Goal: Information Seeking & Learning: Learn about a topic

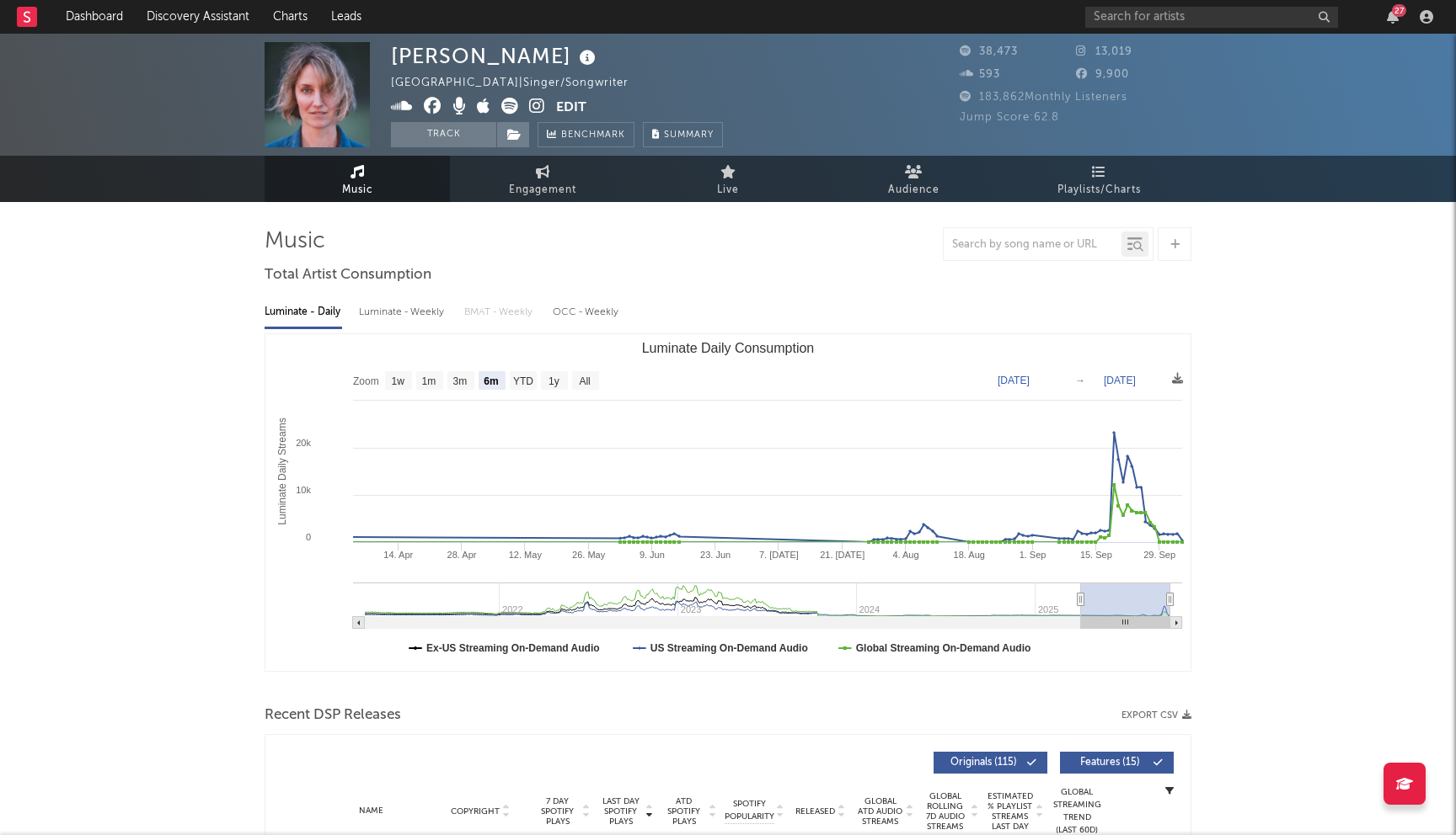
select select "6m"
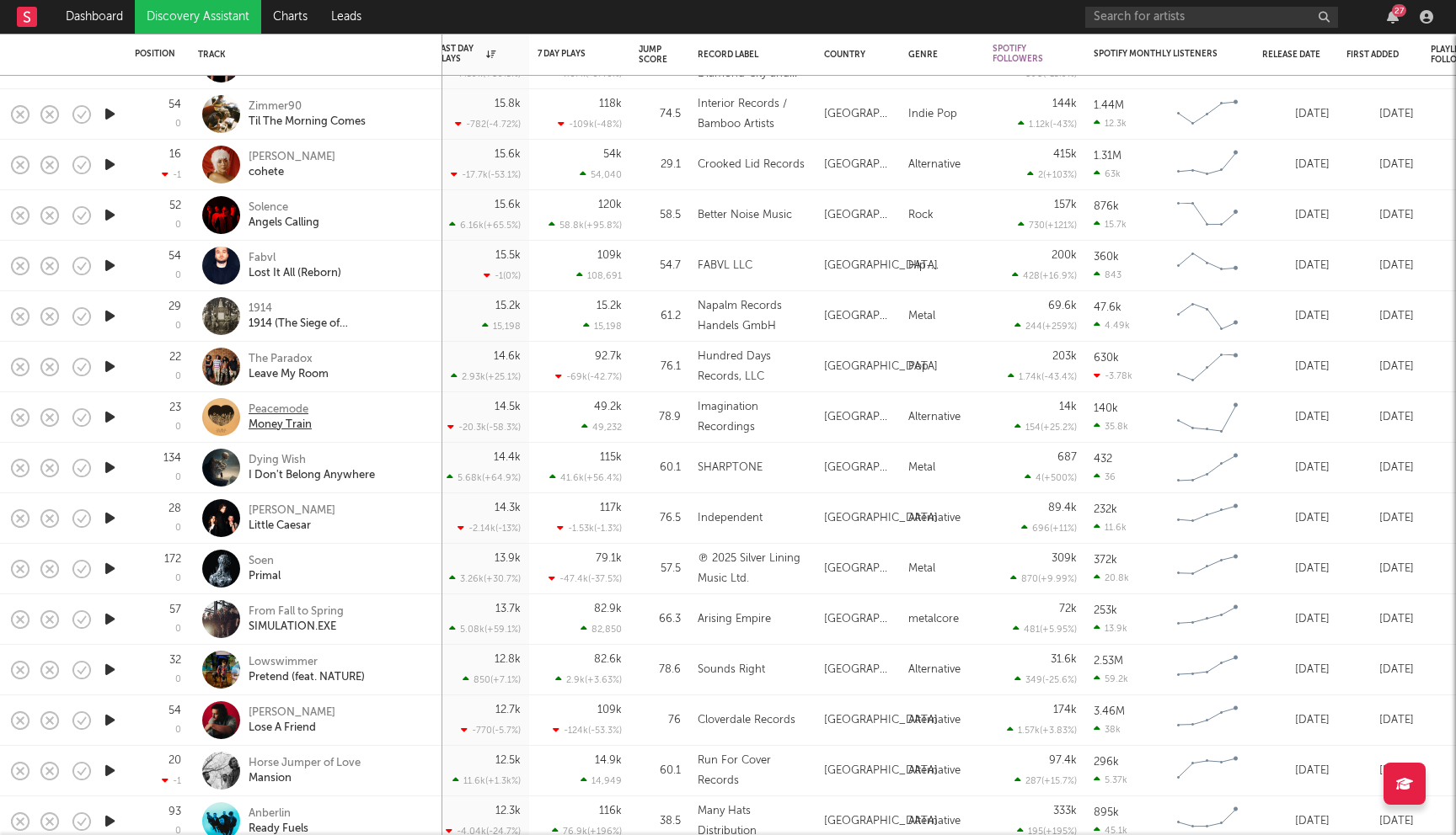
click at [282, 410] on div "Peacemode" at bounding box center [280, 410] width 63 height 15
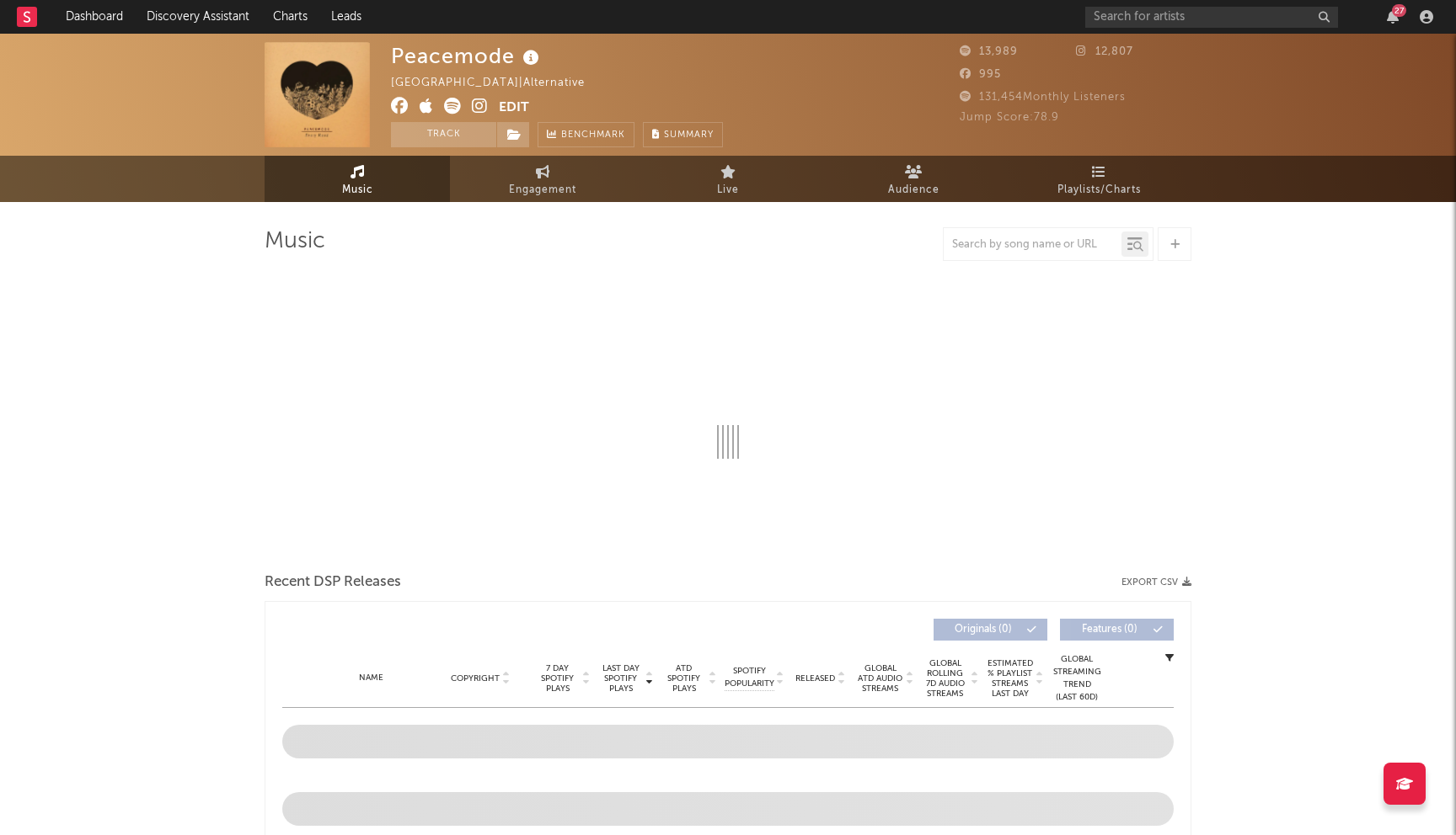
select select "6m"
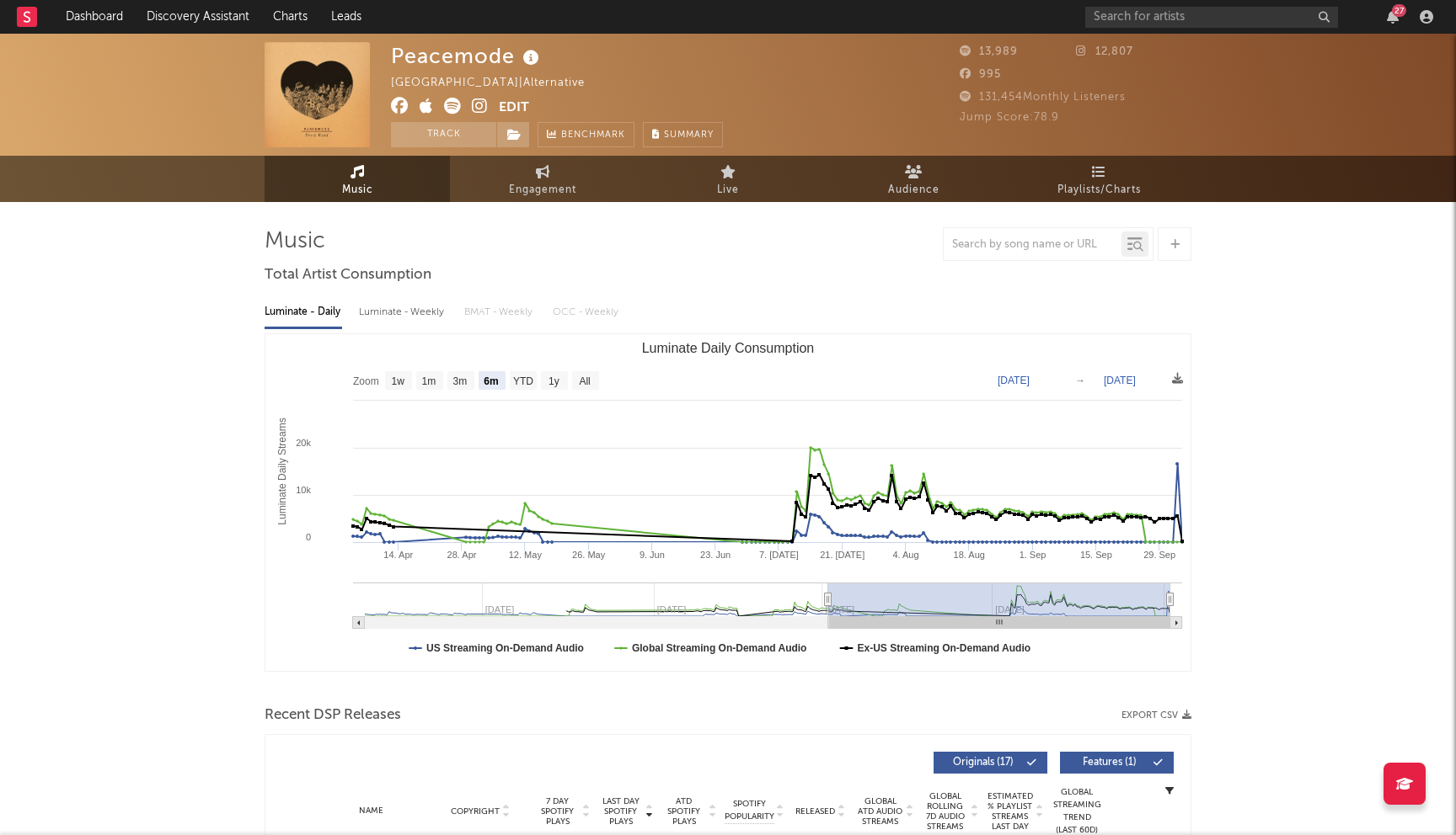
click at [404, 105] on icon at bounding box center [400, 106] width 18 height 17
